Goal: Check status: Check status

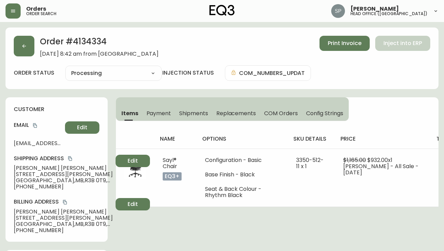
select select "PROCESSING"
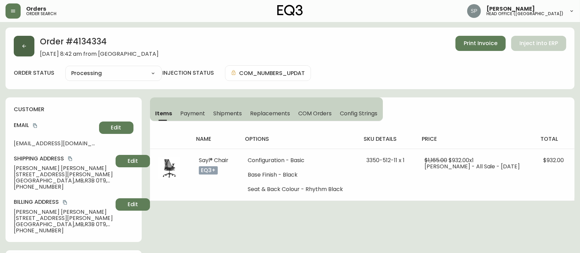
click at [24, 46] on icon "button" at bounding box center [24, 46] width 6 height 6
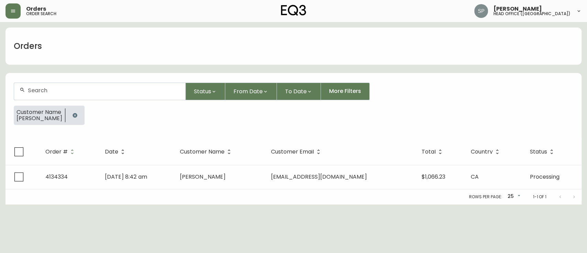
click at [58, 84] on div at bounding box center [99, 91] width 171 height 17
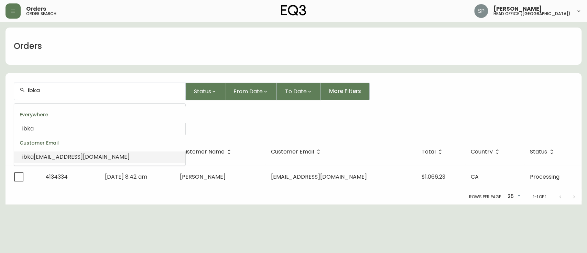
click at [51, 152] on li "ibka [EMAIL_ADDRESS][DOMAIN_NAME]" at bounding box center [99, 157] width 171 height 12
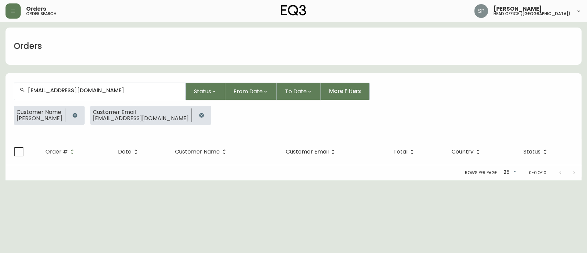
type input "[EMAIL_ADDRESS][DOMAIN_NAME]"
click at [71, 114] on button "button" at bounding box center [75, 115] width 14 height 14
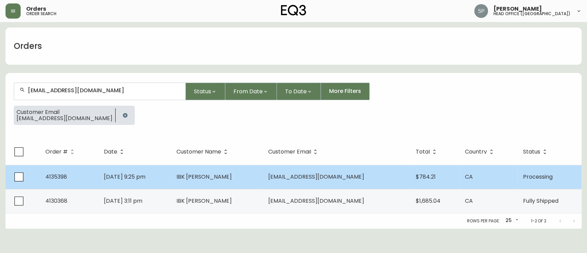
click at [145, 178] on span "[DATE] 9:25 pm" at bounding box center [125, 177] width 42 height 8
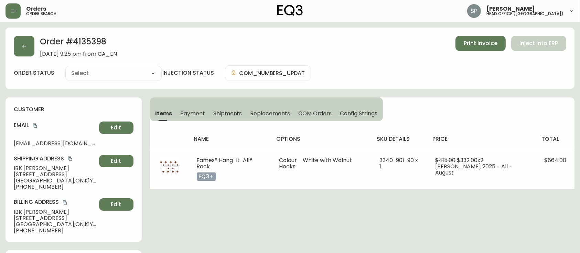
type input "Processing"
select select "PROCESSING"
drag, startPoint x: 50, startPoint y: 188, endPoint x: 20, endPoint y: 191, distance: 30.1
click at [20, 191] on div "customer Email [EMAIL_ADDRESS][DOMAIN_NAME] Edit Shipping Address IBK [PERSON_N…" at bounding box center [74, 169] width 136 height 144
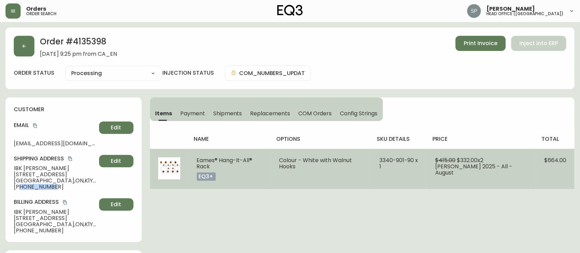
copy span "6137693531"
